Goal: Answer question/provide support: Share knowledge or assist other users

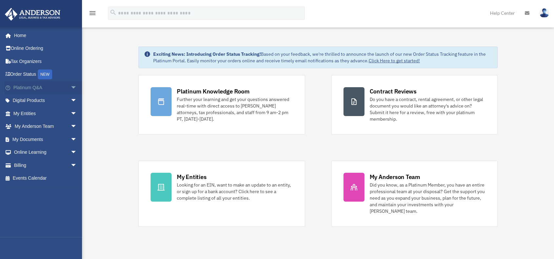
click at [26, 88] on link "Platinum Q&A arrow_drop_down" at bounding box center [46, 87] width 82 height 13
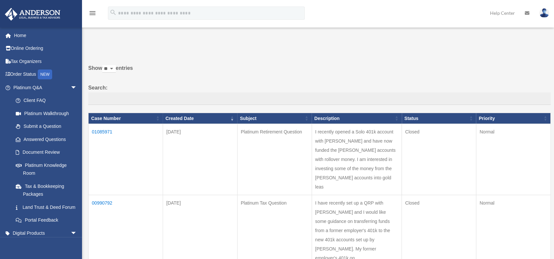
click at [105, 131] on td "01085971" at bounding box center [125, 159] width 74 height 71
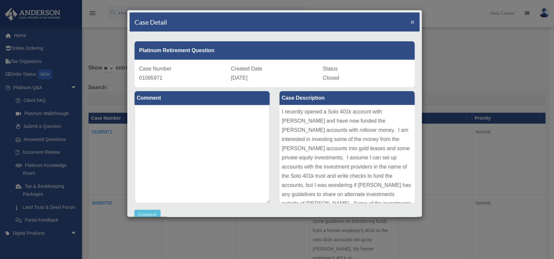
click at [410, 20] on span "×" at bounding box center [412, 22] width 4 height 8
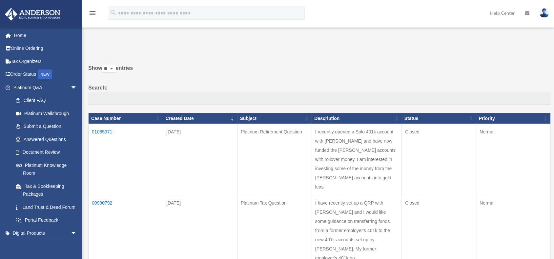
click at [103, 130] on td "01085971" at bounding box center [125, 159] width 74 height 71
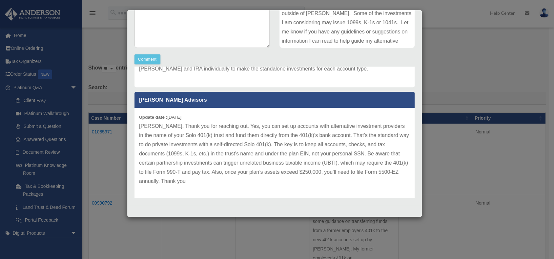
scroll to position [151, 0]
